Goal: Communication & Community: Ask a question

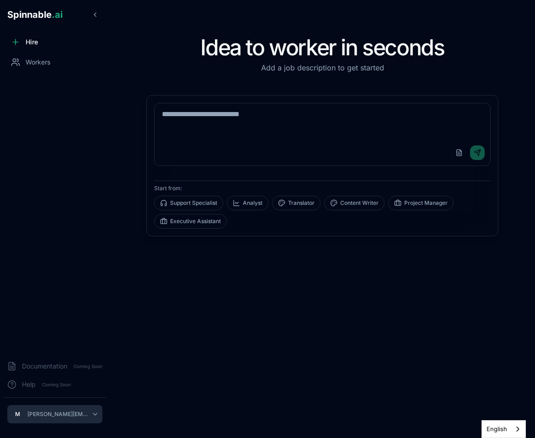
click at [32, 68] on div "Workers" at bounding box center [55, 62] width 102 height 18
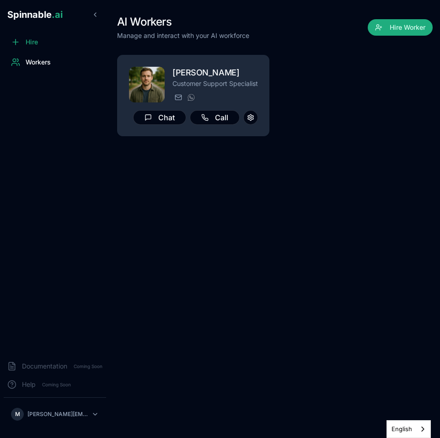
click at [80, 229] on div "Hire Workers" at bounding box center [55, 193] width 110 height 321
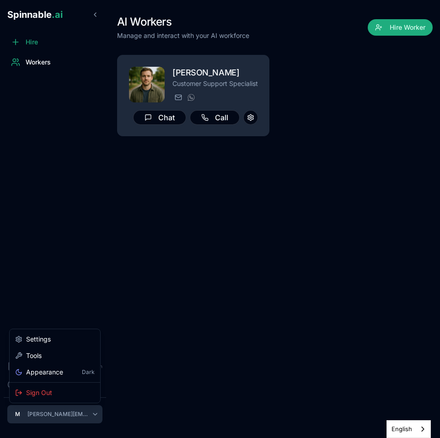
click at [97, 415] on html "Spinnable .ai Hire Workers Documentation Coming Soon Help Coming Soon M [PERSON…" at bounding box center [220, 219] width 440 height 438
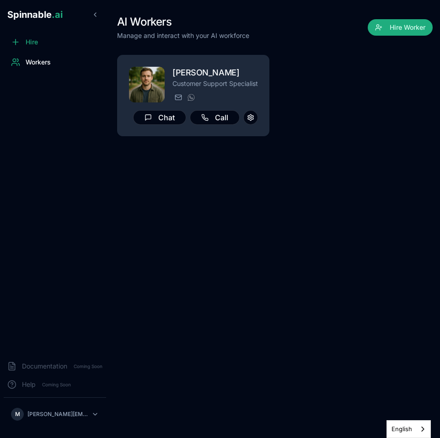
click at [97, 415] on html "Spinnable .ai Hire Workers Documentation Coming Soon Help Coming Soon M [PERSON…" at bounding box center [220, 219] width 440 height 438
click at [33, 65] on span "Workers" at bounding box center [38, 62] width 25 height 9
click at [15, 62] on circle at bounding box center [14, 60] width 3 height 3
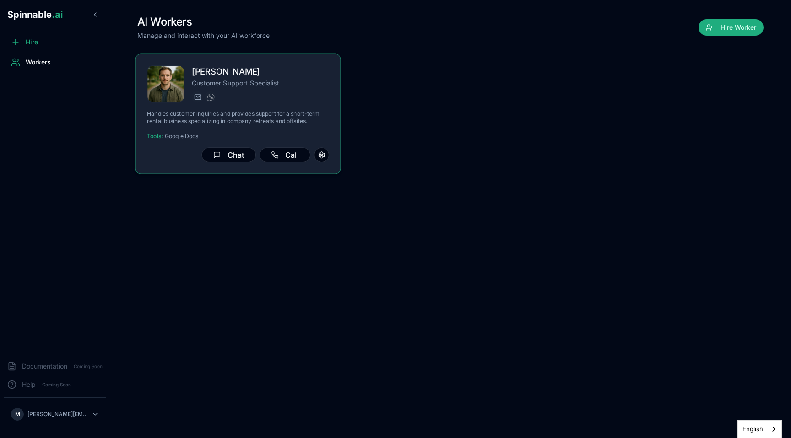
click at [230, 87] on p "Customer Support Specialist" at bounding box center [260, 82] width 137 height 9
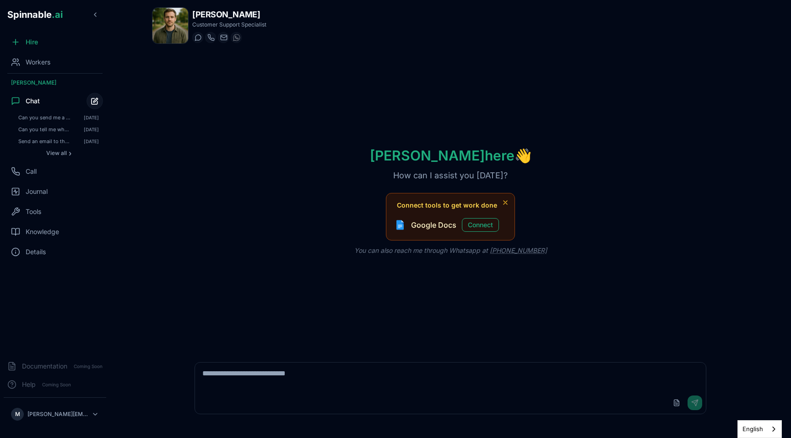
click at [94, 102] on icon "Start new chat" at bounding box center [95, 101] width 8 height 8
click at [96, 101] on icon "Start new chat" at bounding box center [95, 101] width 8 height 8
click at [239, 369] on textarea at bounding box center [450, 377] width 511 height 29
type textarea "**********"
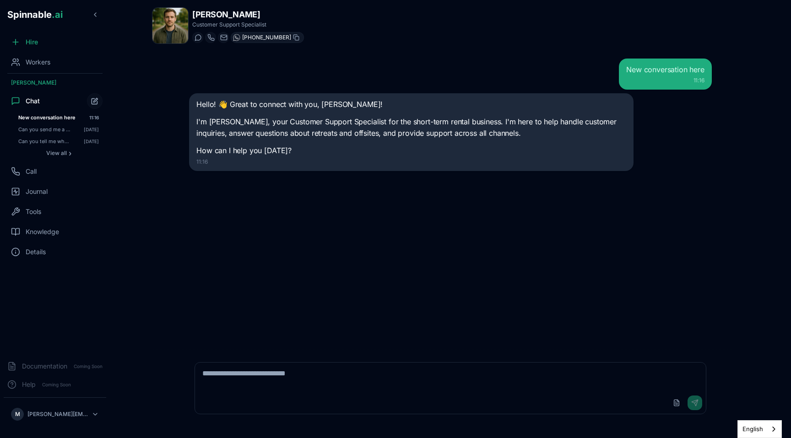
click at [238, 37] on img at bounding box center [236, 37] width 7 height 7
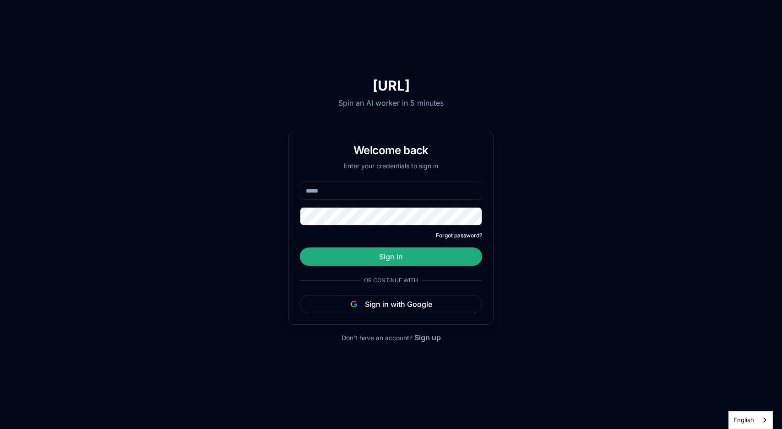
click at [407, 191] on input "email" at bounding box center [391, 191] width 182 height 18
click at [395, 307] on button "Sign in with Google" at bounding box center [391, 304] width 182 height 18
